Goal: Transaction & Acquisition: Purchase product/service

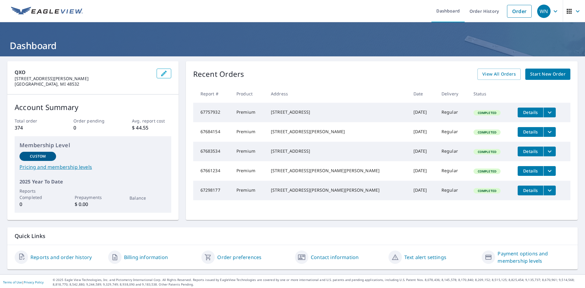
click at [515, 11] on link "Order" at bounding box center [519, 11] width 25 height 13
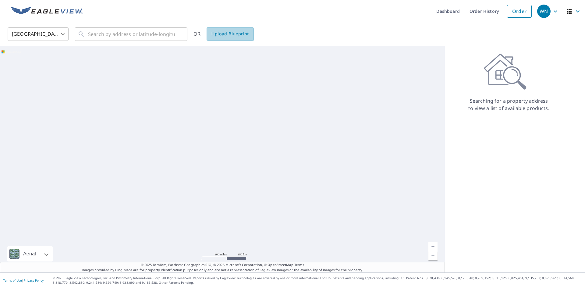
click at [237, 36] on span "Upload Blueprint" at bounding box center [229, 34] width 37 height 8
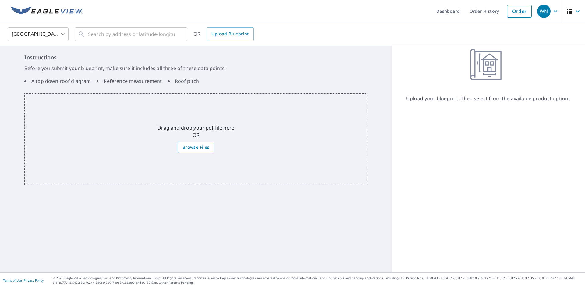
click at [196, 149] on span "Browse Files" at bounding box center [195, 147] width 27 height 8
click at [0, 0] on input "Browse Files" at bounding box center [0, 0] width 0 height 0
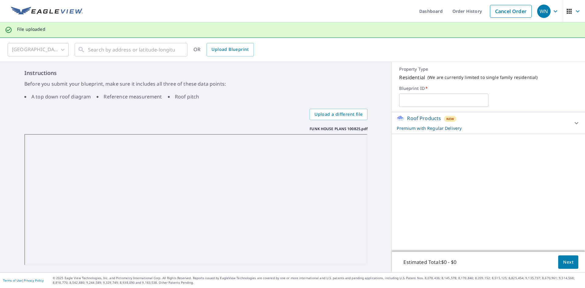
click at [403, 102] on input "text" at bounding box center [443, 100] width 89 height 17
paste input "TF62252"
type input "TF62252 funk"
click at [501, 128] on p "Premium with Regular Delivery" at bounding box center [483, 128] width 172 height 6
click at [499, 127] on p "Premium with Regular Delivery" at bounding box center [485, 128] width 176 height 6
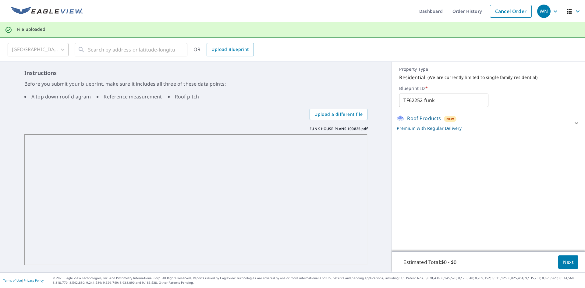
click at [566, 261] on span "Next" at bounding box center [568, 262] width 10 height 8
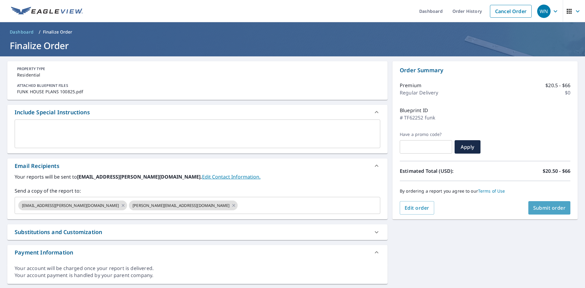
click at [546, 205] on span "Submit order" at bounding box center [549, 207] width 33 height 7
checkbox input "true"
